Goal: Browse casually: Explore the website without a specific task or goal

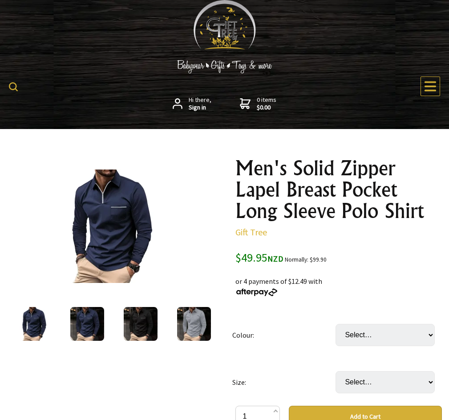
drag, startPoint x: 448, startPoint y: 28, endPoint x: 453, endPoint y: 43, distance: 15.6
click at [82, 307] on img at bounding box center [87, 324] width 34 height 34
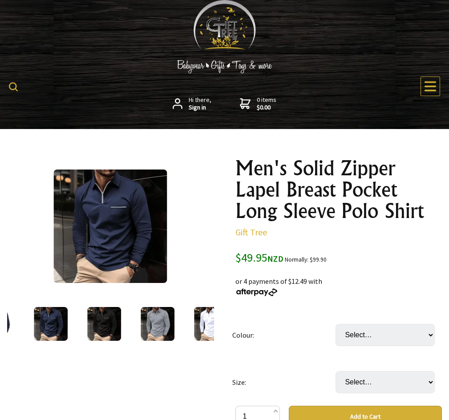
click at [97, 307] on img at bounding box center [104, 324] width 34 height 34
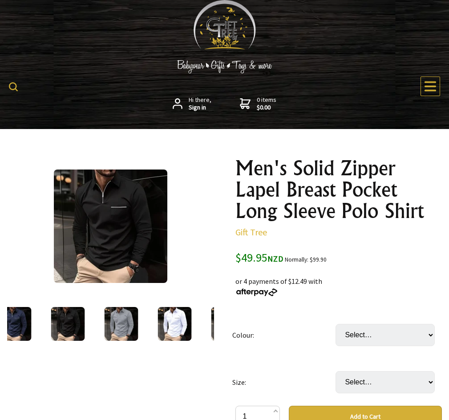
click at [113, 307] on img at bounding box center [122, 324] width 34 height 34
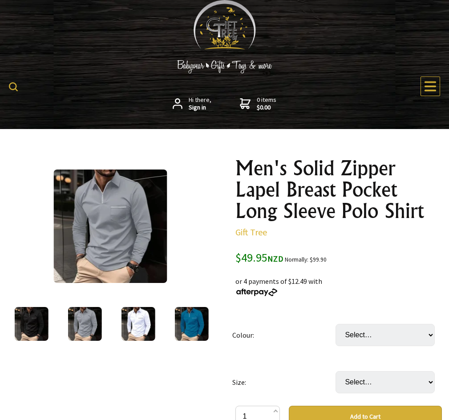
click at [134, 307] on img at bounding box center [138, 324] width 34 height 34
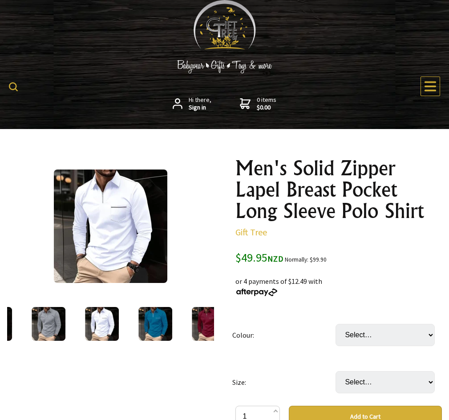
click at [164, 307] on img at bounding box center [155, 324] width 34 height 34
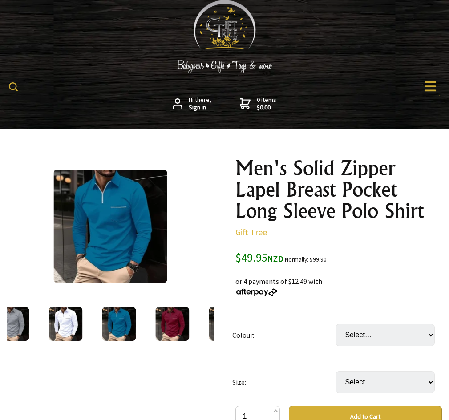
click at [164, 307] on img at bounding box center [172, 324] width 34 height 34
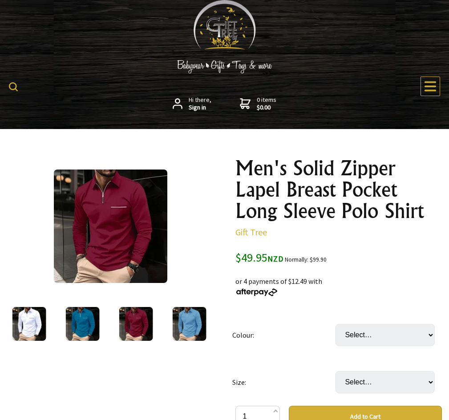
click at [180, 307] on img at bounding box center [190, 324] width 34 height 34
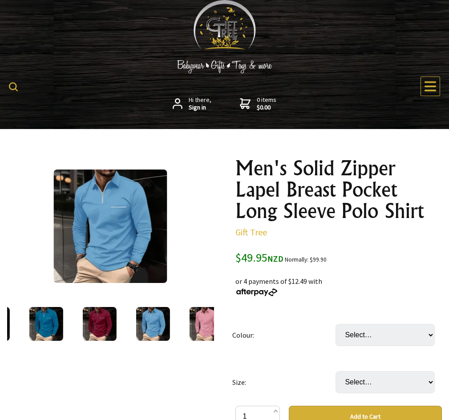
click at [205, 307] on img at bounding box center [207, 324] width 34 height 34
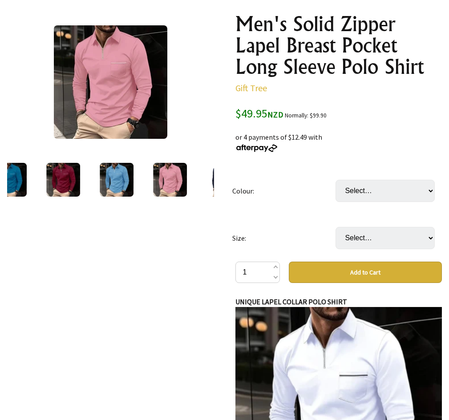
scroll to position [164, 0]
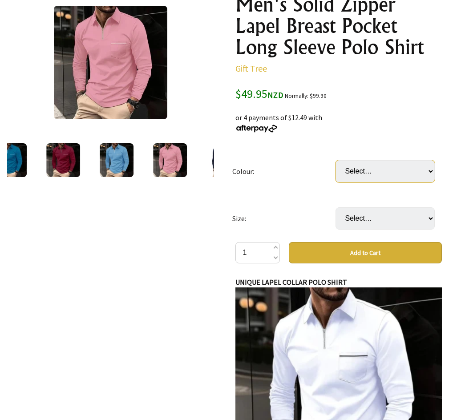
click at [433, 160] on select "Select… Navy Blue Black Gray White Blue Wine Red Light Blue Pink" at bounding box center [385, 171] width 99 height 22
click at [432, 207] on select "Select… S M L 2XL 3XL 4XL" at bounding box center [385, 218] width 99 height 22
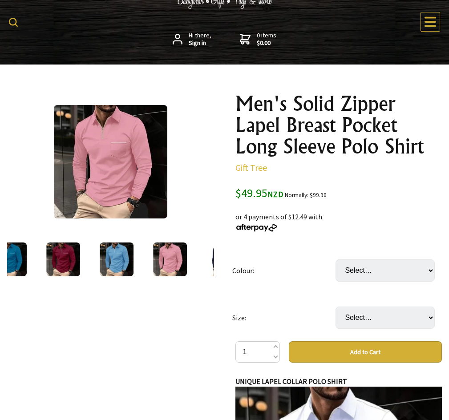
scroll to position [0, 0]
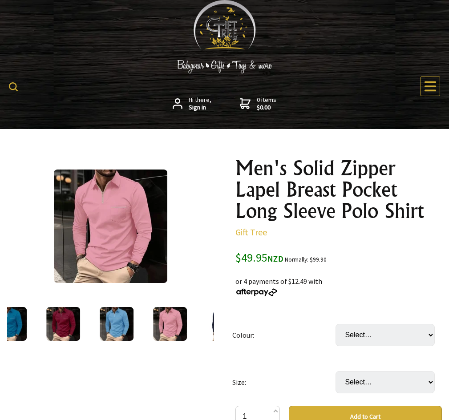
click at [97, 179] on img at bounding box center [110, 226] width 113 height 113
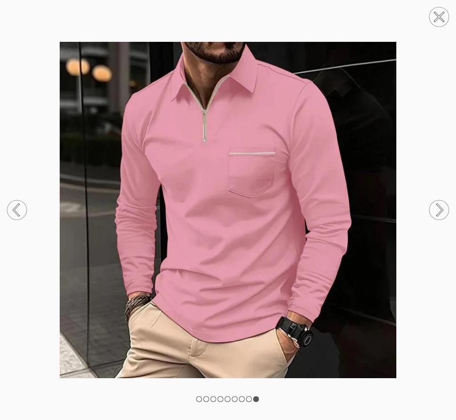
click at [16, 206] on icon at bounding box center [16, 210] width 5 height 11
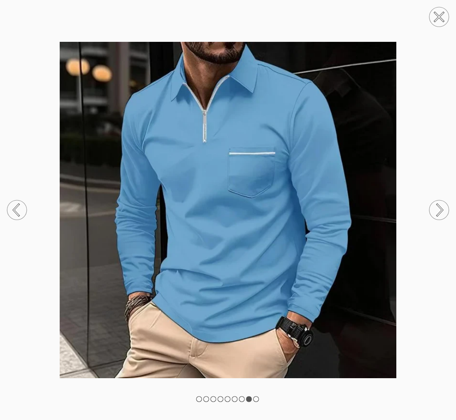
click at [16, 206] on icon at bounding box center [16, 210] width 5 height 11
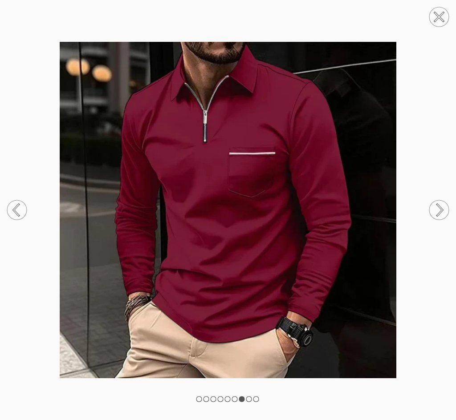
click at [16, 206] on icon at bounding box center [16, 210] width 5 height 11
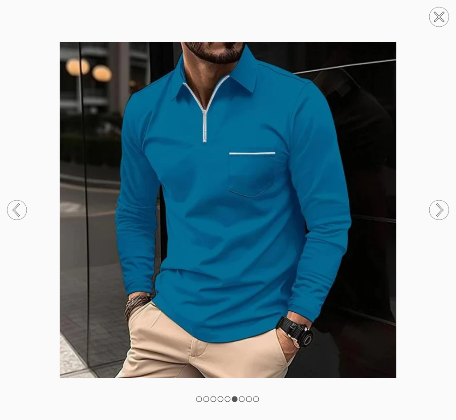
click at [16, 206] on icon at bounding box center [16, 210] width 5 height 11
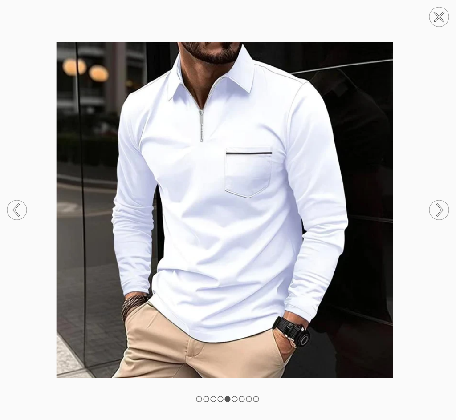
click at [16, 206] on icon at bounding box center [16, 210] width 5 height 11
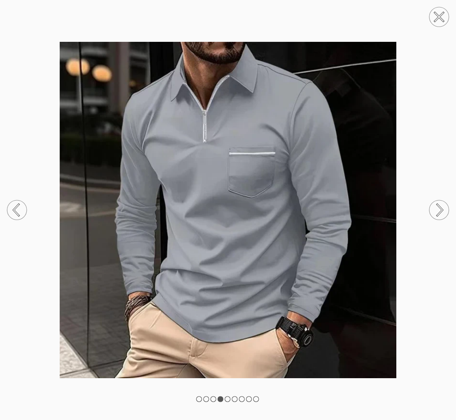
click at [16, 206] on icon at bounding box center [16, 210] width 5 height 11
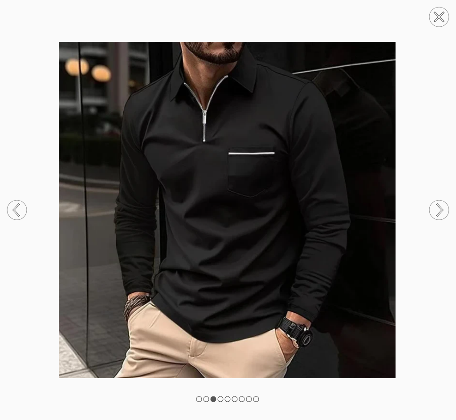
click at [16, 206] on icon at bounding box center [16, 210] width 5 height 11
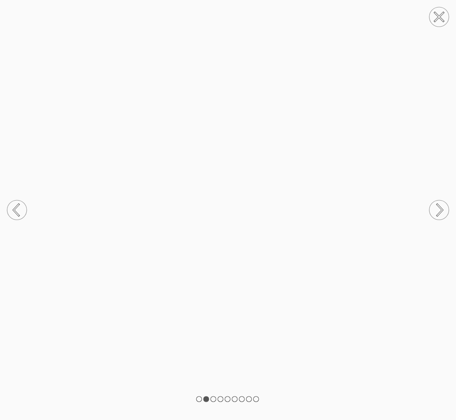
click at [16, 206] on icon at bounding box center [16, 210] width 5 height 11
click at [436, 15] on circle at bounding box center [439, 17] width 20 height 20
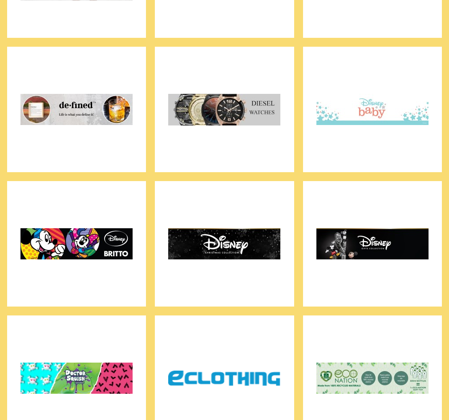
scroll to position [1661, 0]
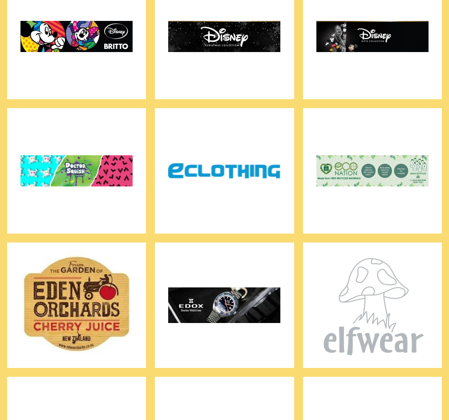
click at [241, 116] on img at bounding box center [224, 170] width 112 height 111
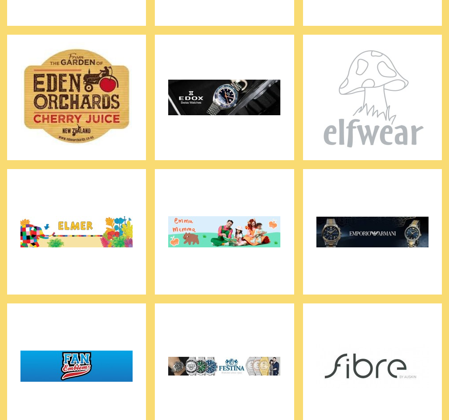
scroll to position [2076, 0]
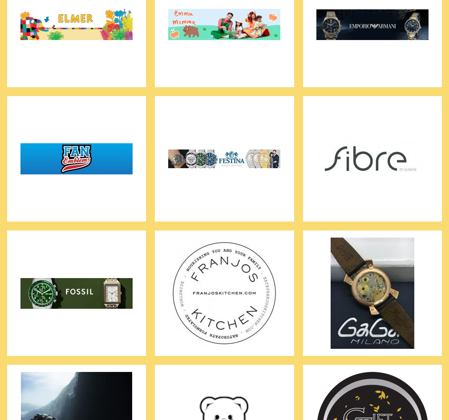
click at [362, 111] on img at bounding box center [372, 158] width 112 height 111
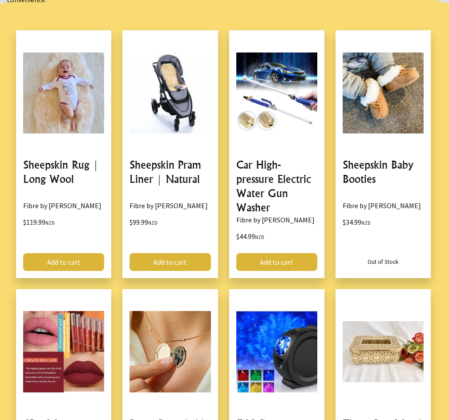
scroll to position [415, 0]
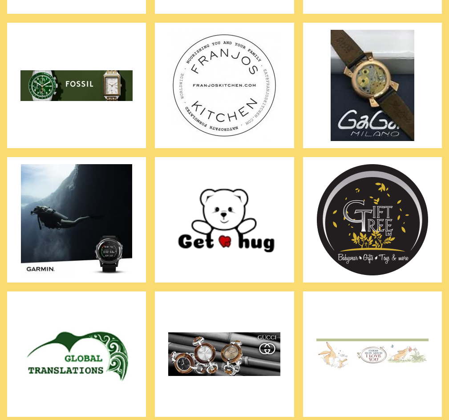
scroll to position [2492, 0]
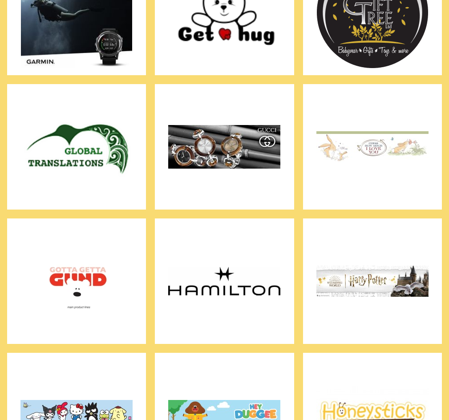
click at [225, 243] on img at bounding box center [224, 281] width 112 height 111
click at [358, 232] on img at bounding box center [372, 281] width 112 height 111
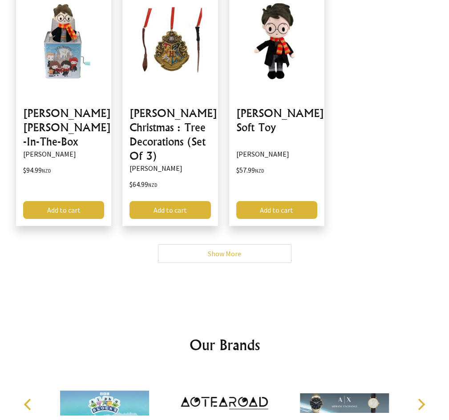
scroll to position [208, 0]
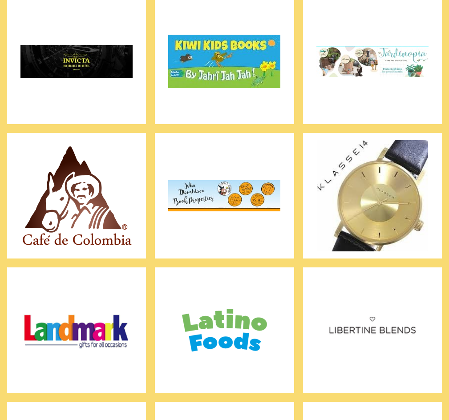
scroll to position [3323, 0]
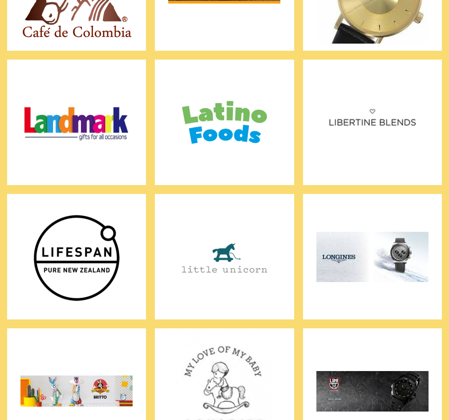
click at [107, 207] on img at bounding box center [76, 256] width 112 height 111
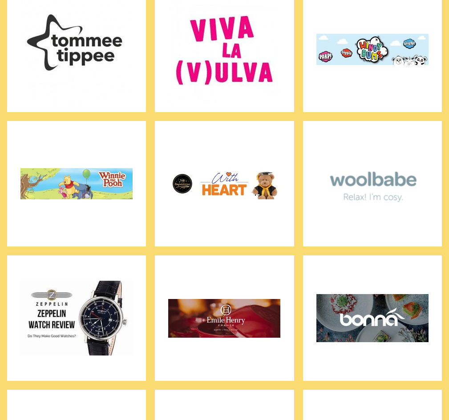
scroll to position [5607, 0]
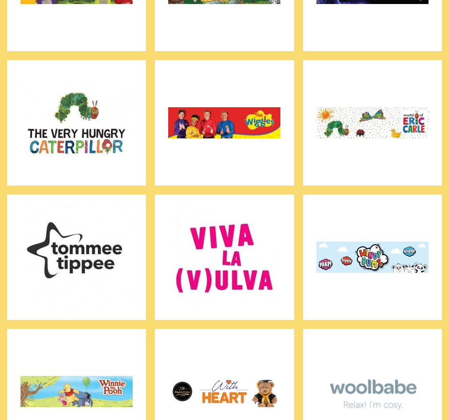
click at [218, 202] on img at bounding box center [224, 257] width 112 height 111
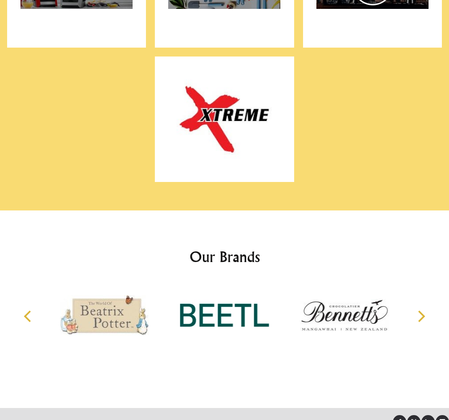
scroll to position [8030, 0]
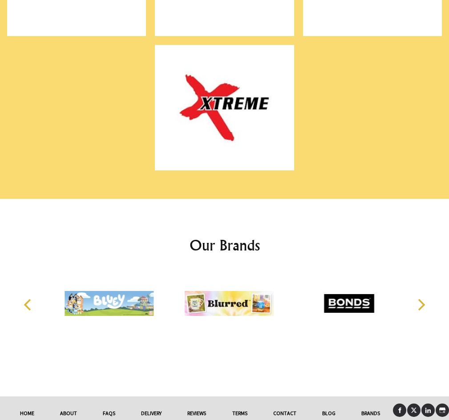
click at [194, 404] on link "reviews" at bounding box center [196, 414] width 45 height 20
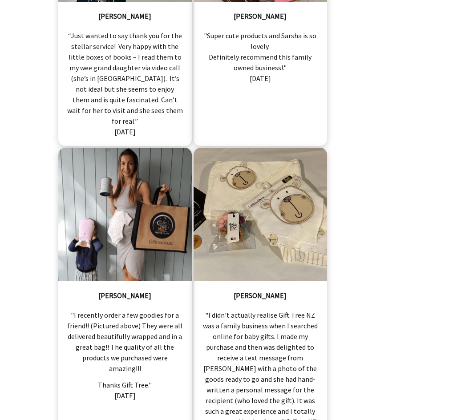
scroll to position [7061, 0]
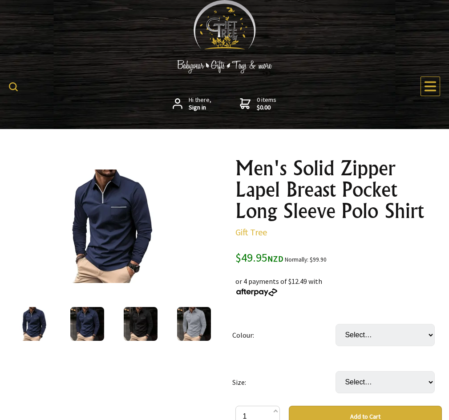
click at [0, 0] on link "Underwear & Loungewear" at bounding box center [0, 0] width 0 height 0
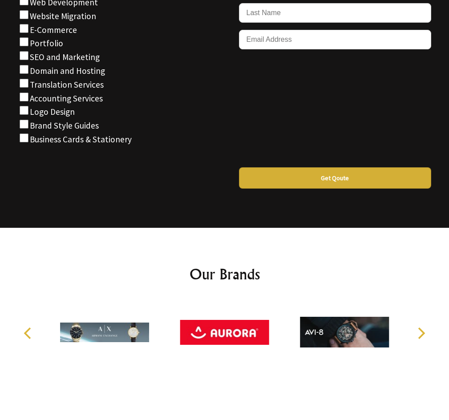
scroll to position [1661, 0]
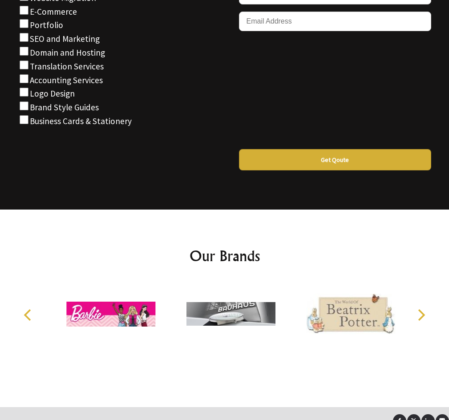
click at [429, 418] on icon at bounding box center [427, 420] width 5 height 5
